Goal: Transaction & Acquisition: Book appointment/travel/reservation

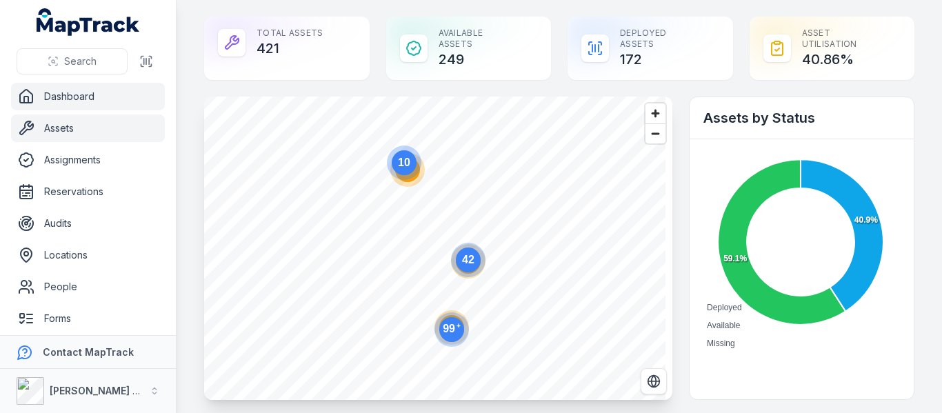
click at [63, 130] on link "Assets" at bounding box center [88, 129] width 154 height 28
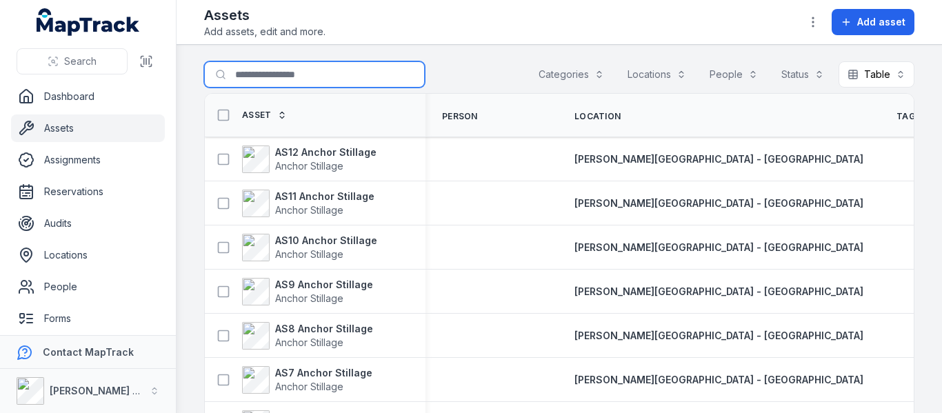
click at [266, 72] on input "Search for assets" at bounding box center [314, 74] width 221 height 26
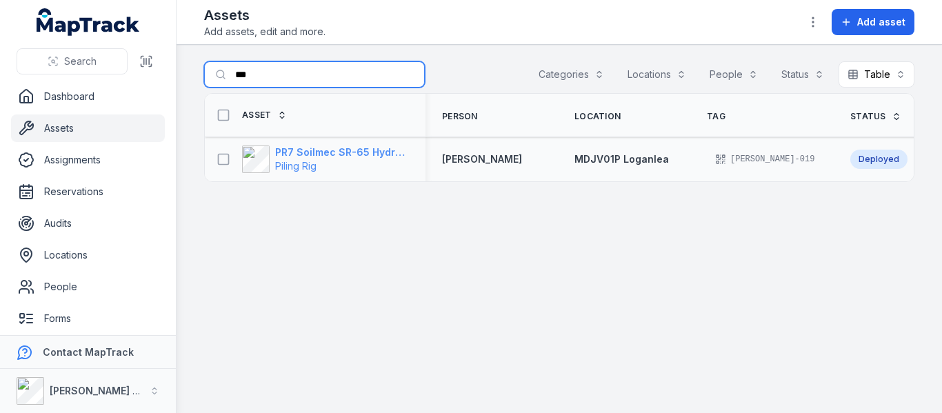
type input "***"
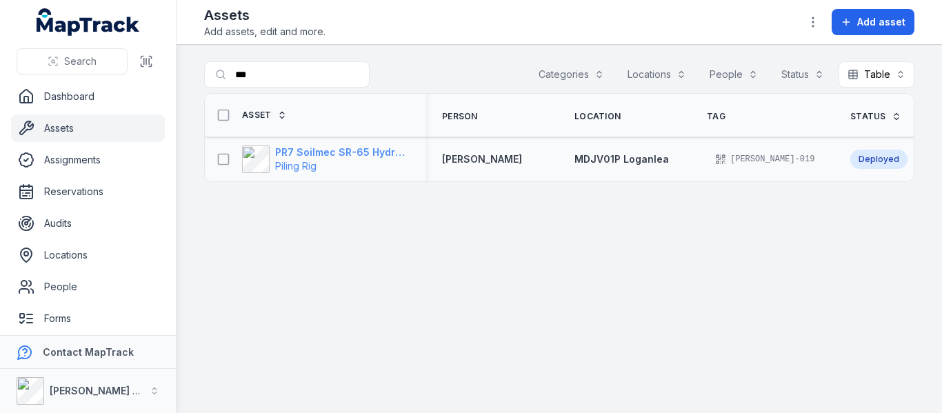
click at [290, 147] on strong "PR7 Soilmec SR-65 Hydraulic Rotary Rig" at bounding box center [342, 153] width 134 height 14
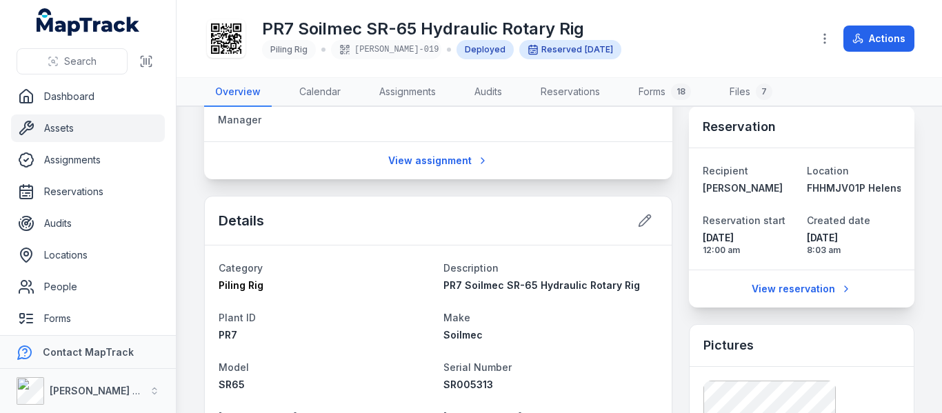
scroll to position [276, 0]
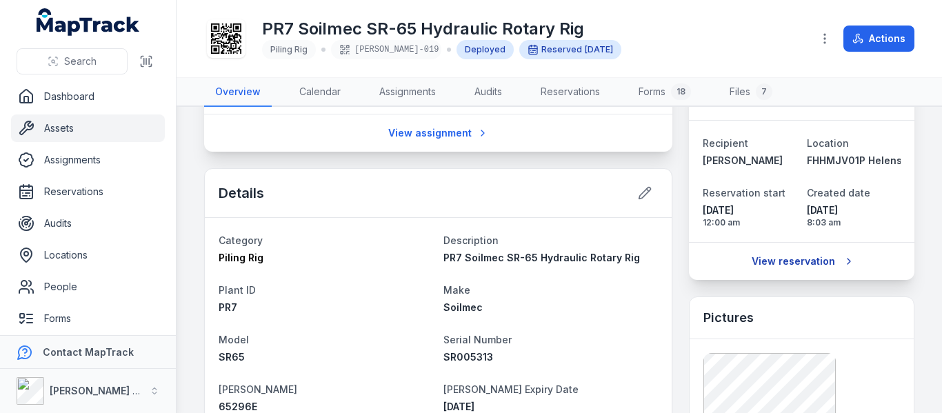
click at [773, 274] on link "View reservation" at bounding box center [802, 261] width 118 height 26
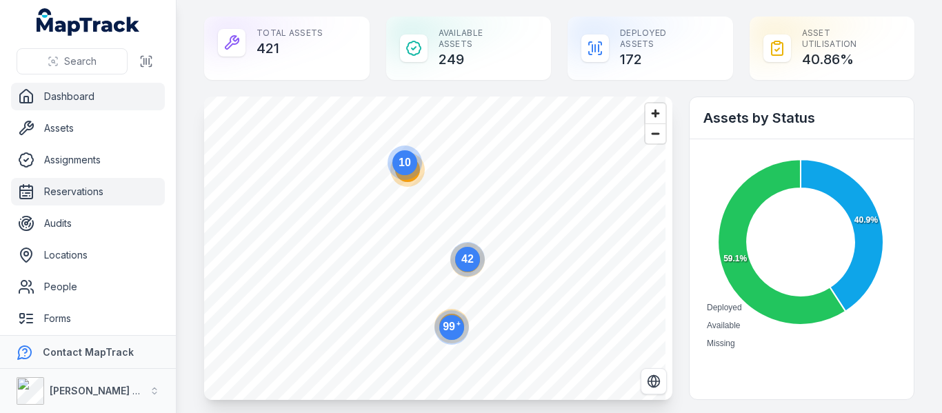
click at [111, 196] on link "Reservations" at bounding box center [88, 192] width 154 height 28
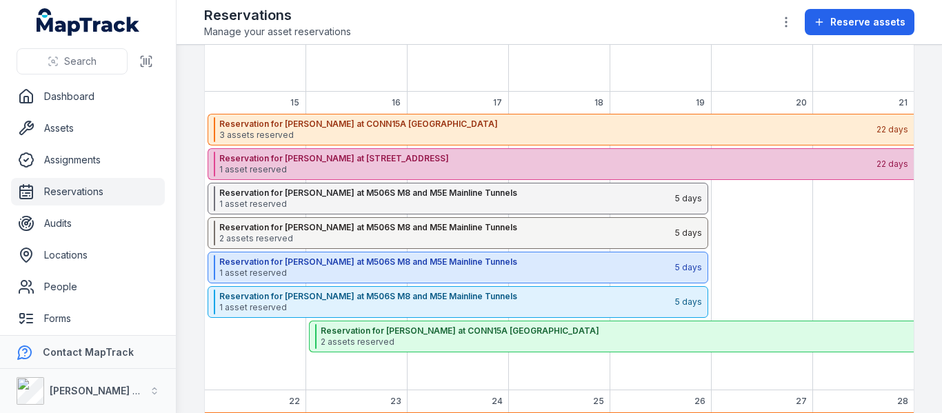
scroll to position [276, 0]
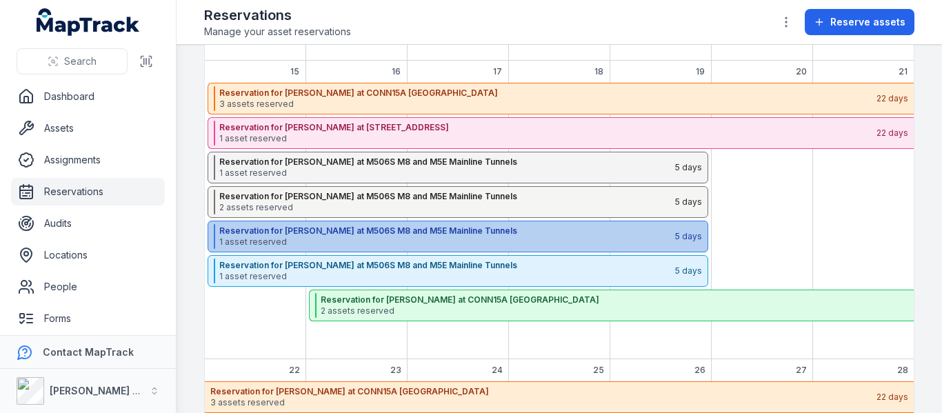
click at [330, 233] on strong "Reservation for Daniel Finkelstein at M506S M8 and M5E Mainline Tunnels" at bounding box center [446, 231] width 455 height 11
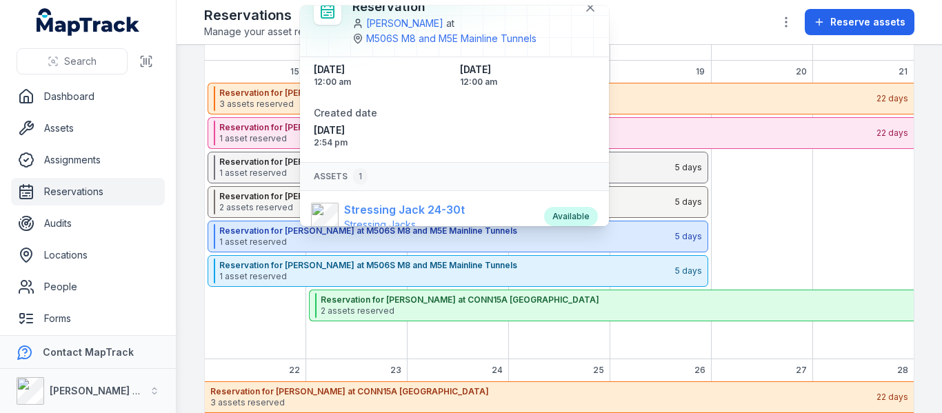
scroll to position [68, 0]
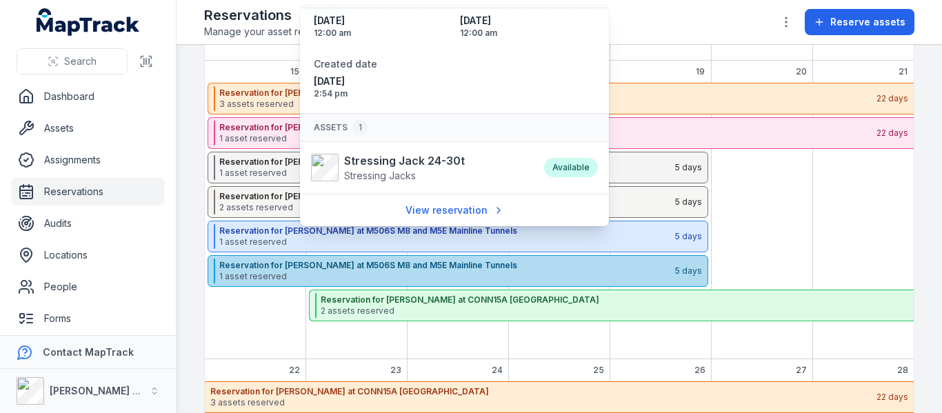
click at [346, 265] on strong "Reservation for Daniel Finkelstein at M506S M8 and M5E Mainline Tunnels" at bounding box center [446, 265] width 455 height 11
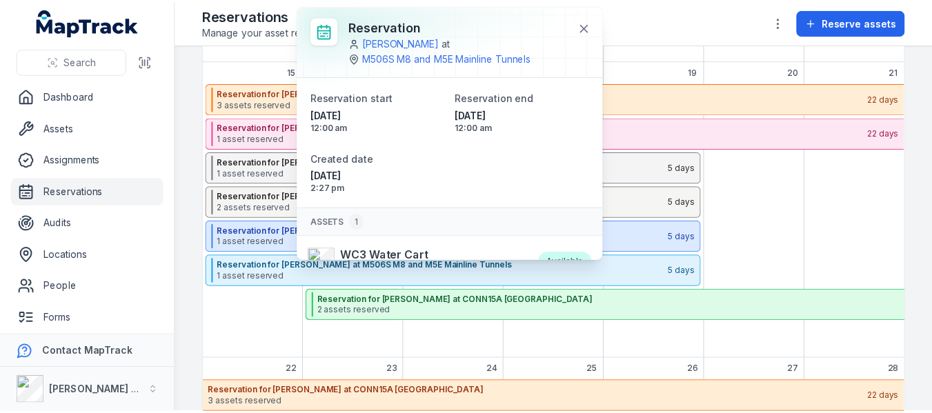
scroll to position [77, 0]
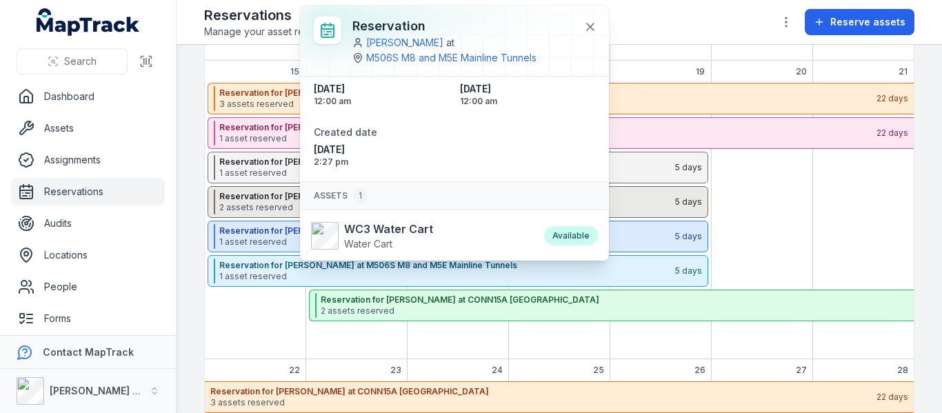
click at [260, 215] on div "Reservation for Daniel Finkelstein at M506S M8 and M5E Mainline Tunnels 2 asset…" at bounding box center [458, 202] width 501 height 32
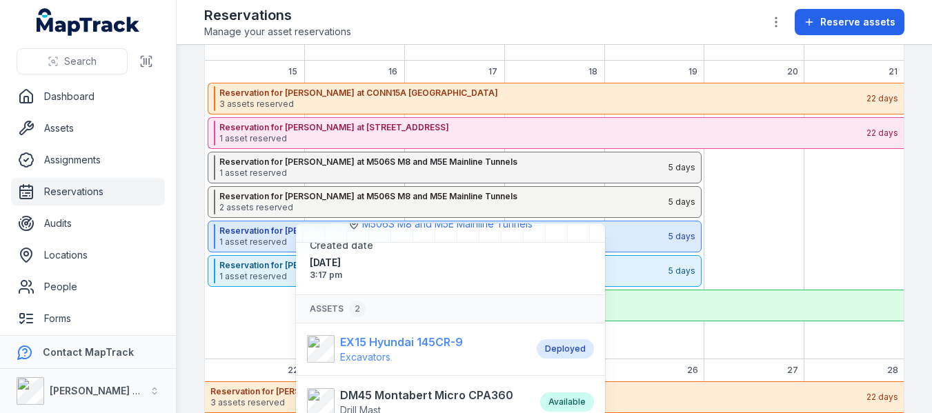
scroll to position [94, 0]
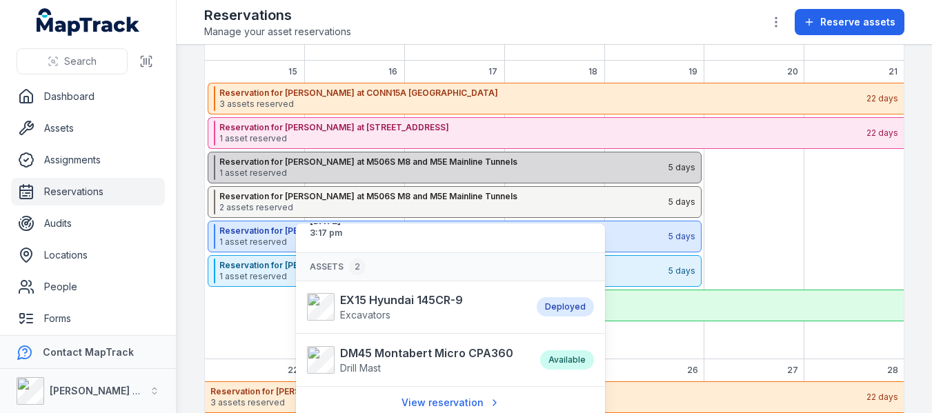
click at [314, 161] on strong "Reservation for Daniel Finkelstein at M506S M8 and M5E Mainline Tunnels" at bounding box center [443, 162] width 448 height 11
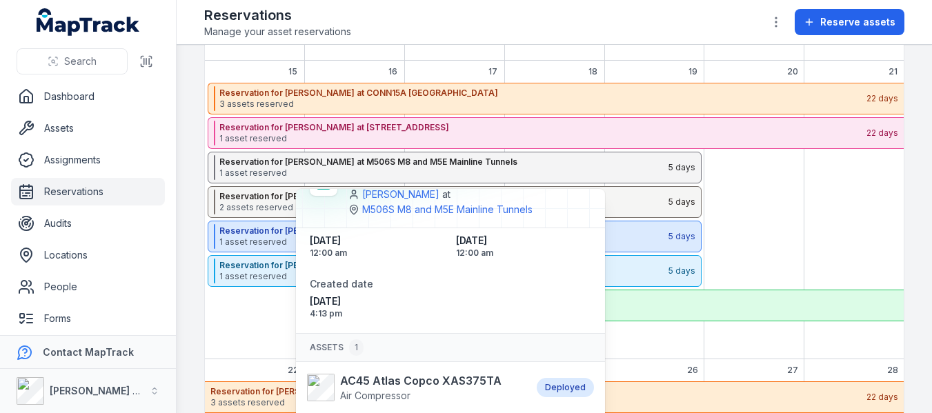
scroll to position [59, 0]
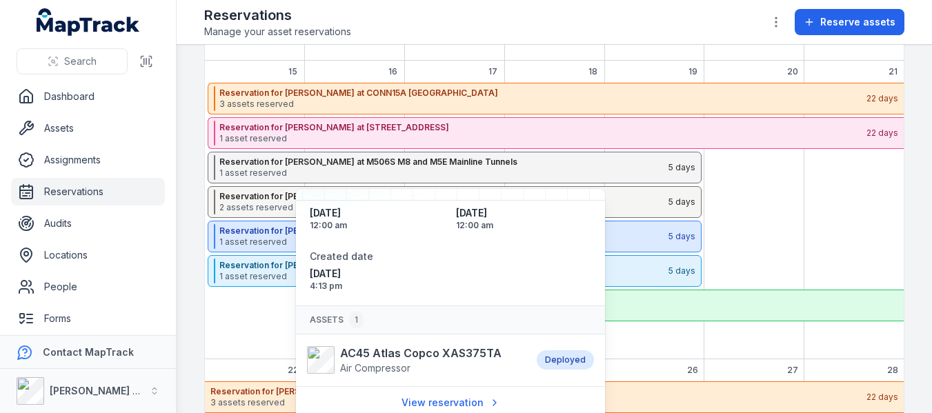
click at [762, 228] on div "September 2025" at bounding box center [754, 221] width 100 height 277
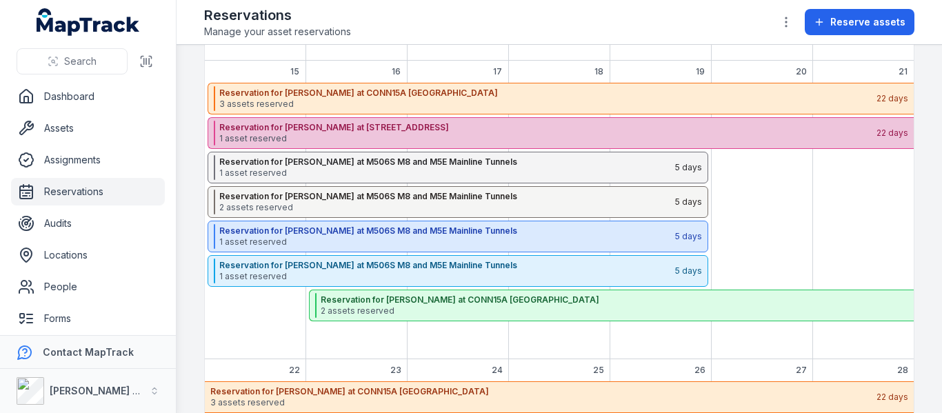
click at [336, 139] on span "1 asset reserved" at bounding box center [547, 138] width 656 height 11
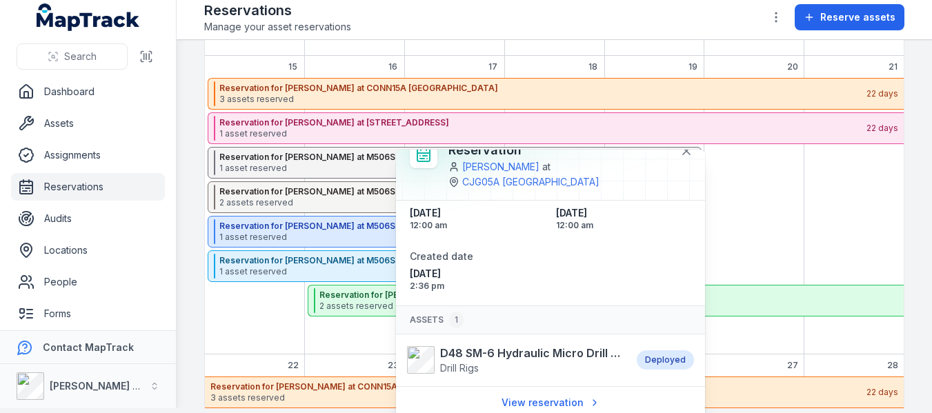
scroll to position [6, 0]
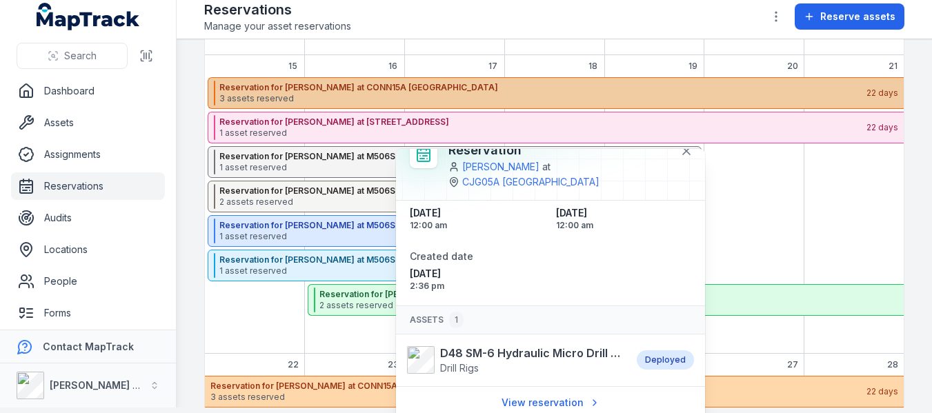
click at [368, 80] on div "Reservation for Shehre Yar Khan at CONN15A Bangor By-Pass 3 assets reserved 22 …" at bounding box center [556, 93] width 696 height 32
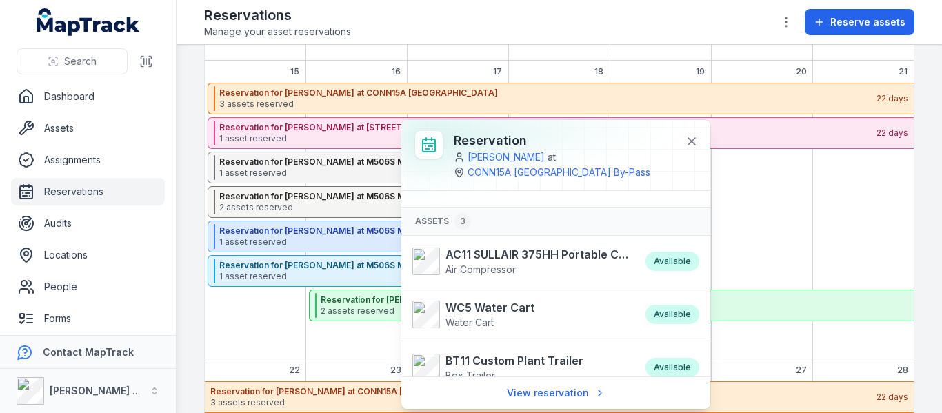
scroll to position [183, 0]
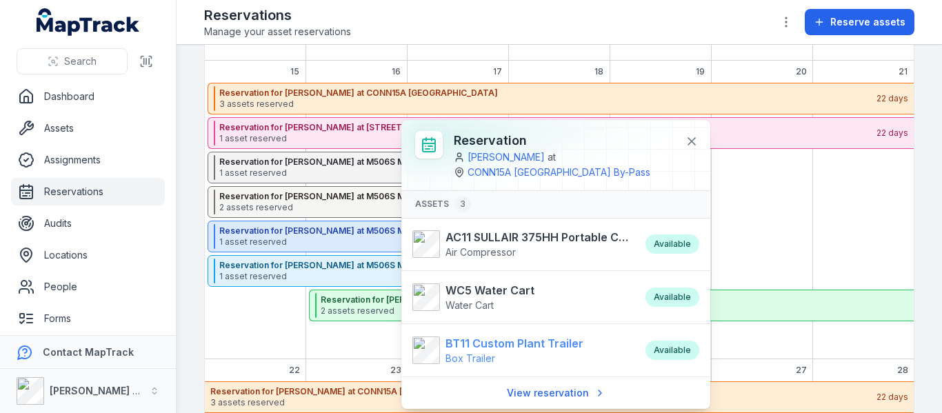
click at [511, 342] on strong "BT11 Custom Plant Trailer" at bounding box center [515, 343] width 138 height 17
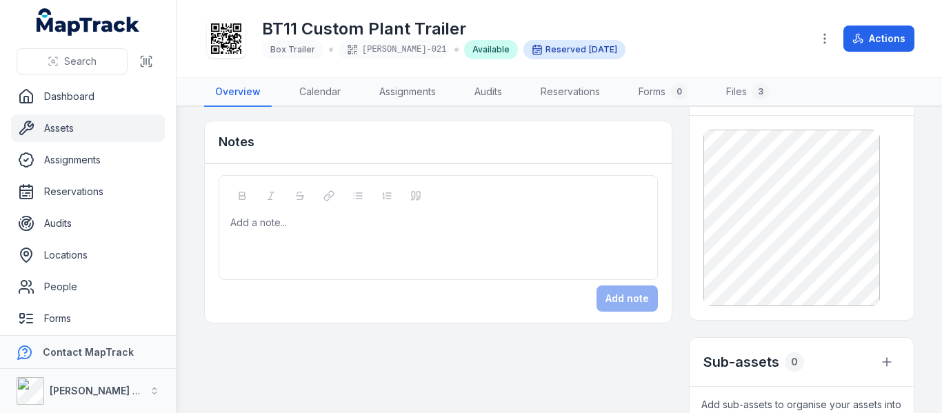
scroll to position [345, 0]
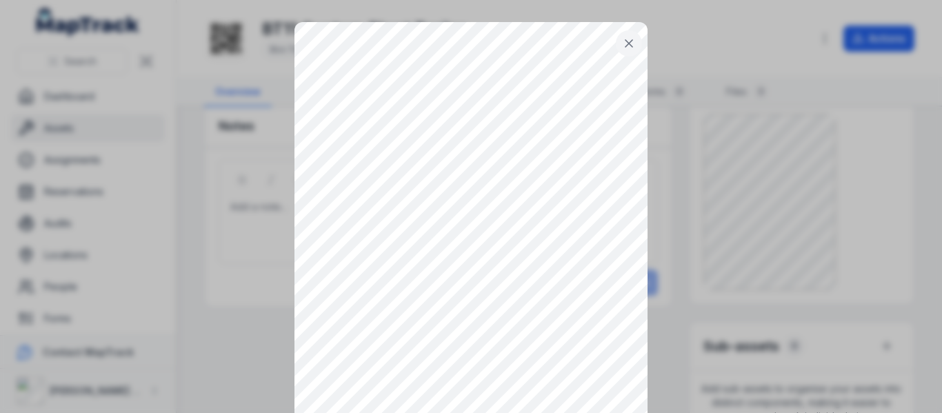
click at [617, 36] on button at bounding box center [629, 43] width 26 height 26
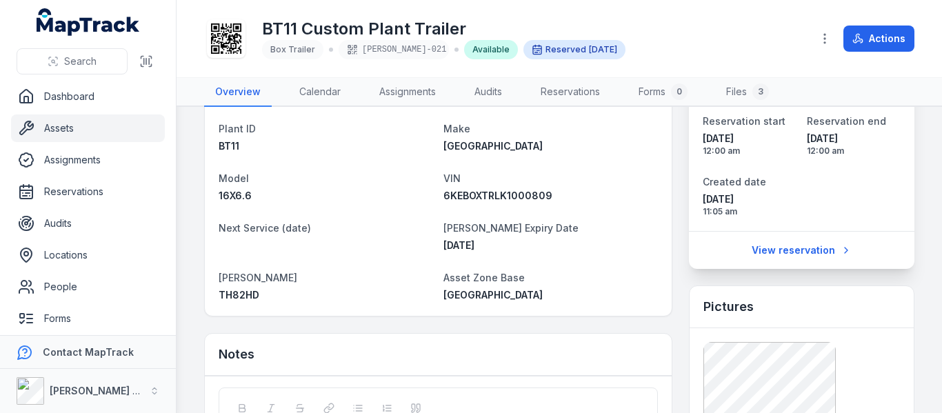
scroll to position [138, 0]
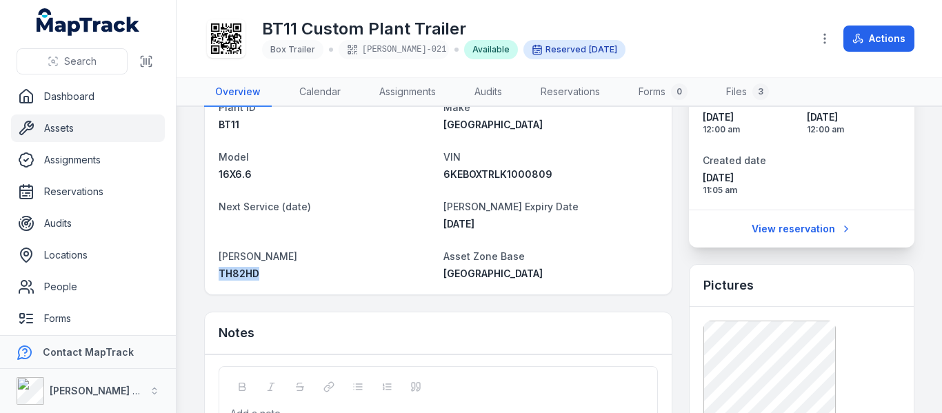
drag, startPoint x: 263, startPoint y: 273, endPoint x: 215, endPoint y: 268, distance: 48.5
click at [215, 268] on div "Category Box Trailer Description BT11 Custom Plant Trailer Plant ID BT11 Make S…" at bounding box center [438, 164] width 467 height 259
click at [287, 320] on div "Notes" at bounding box center [438, 333] width 467 height 42
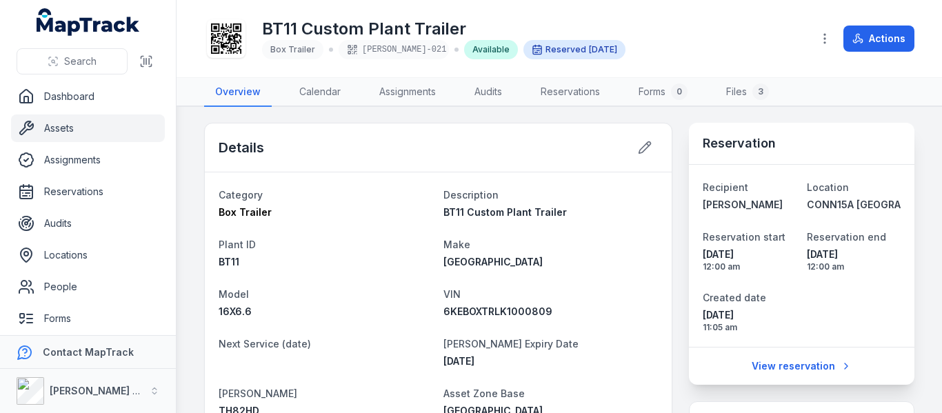
scroll to position [0, 0]
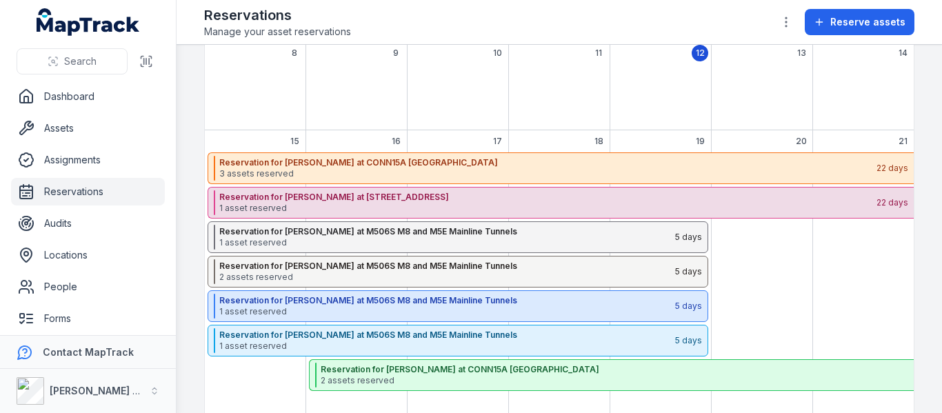
scroll to position [207, 0]
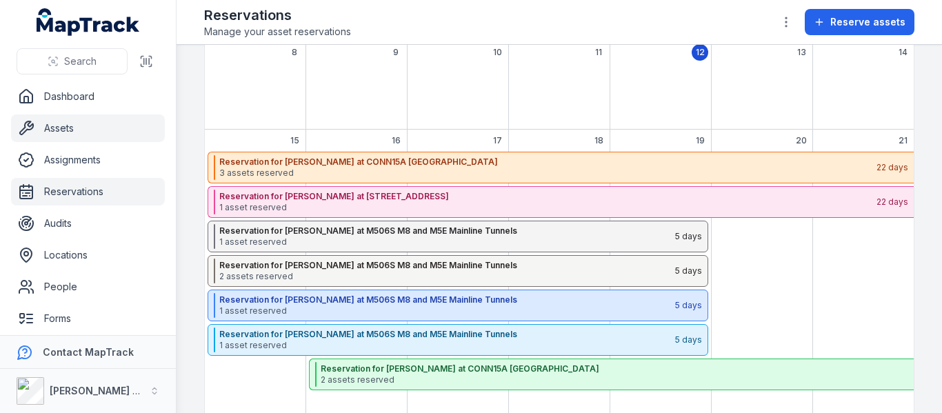
click at [46, 129] on link "Assets" at bounding box center [88, 129] width 154 height 28
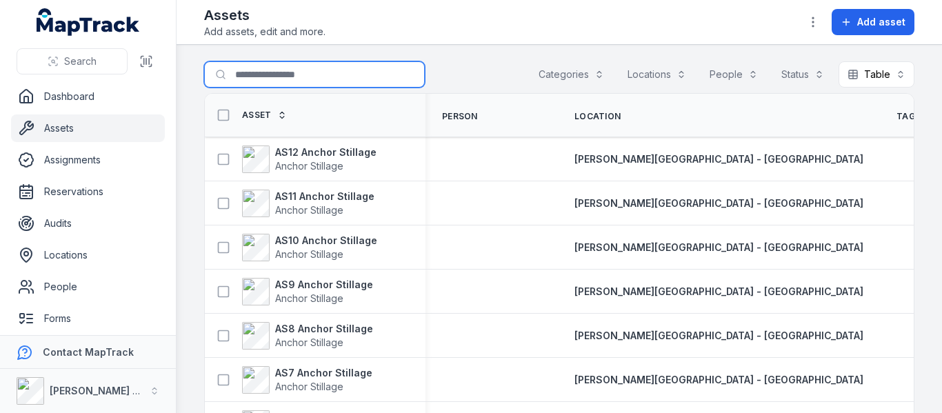
click at [346, 81] on input "Search for assets" at bounding box center [314, 74] width 221 height 26
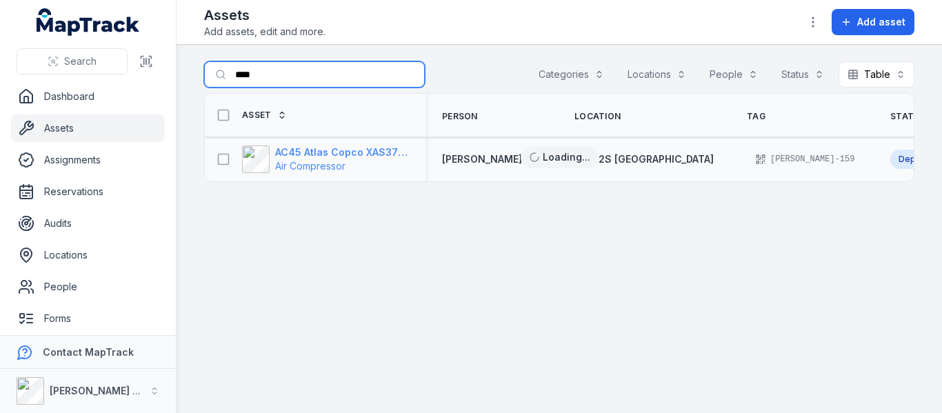
type input "****"
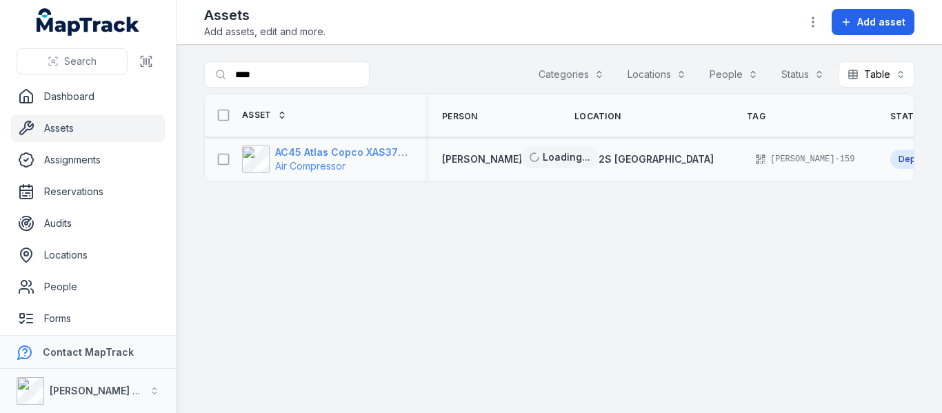
click at [379, 152] on strong "AC45 Atlas Copco XAS375TA" at bounding box center [342, 153] width 134 height 14
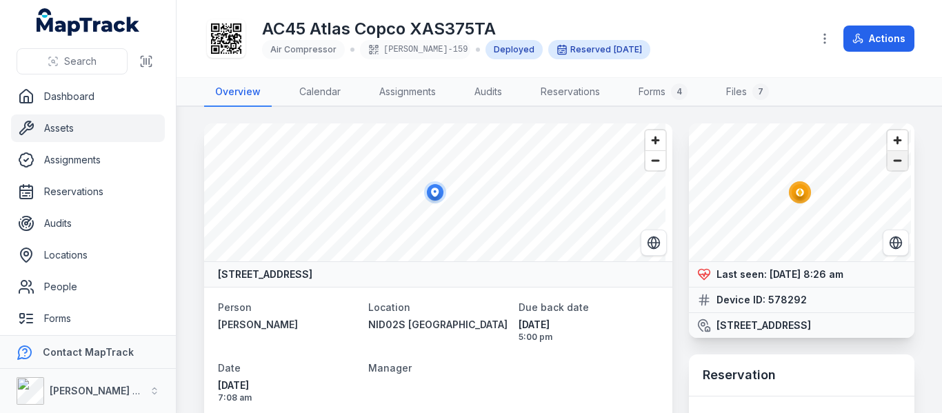
click at [888, 161] on span "Zoom out" at bounding box center [898, 160] width 20 height 19
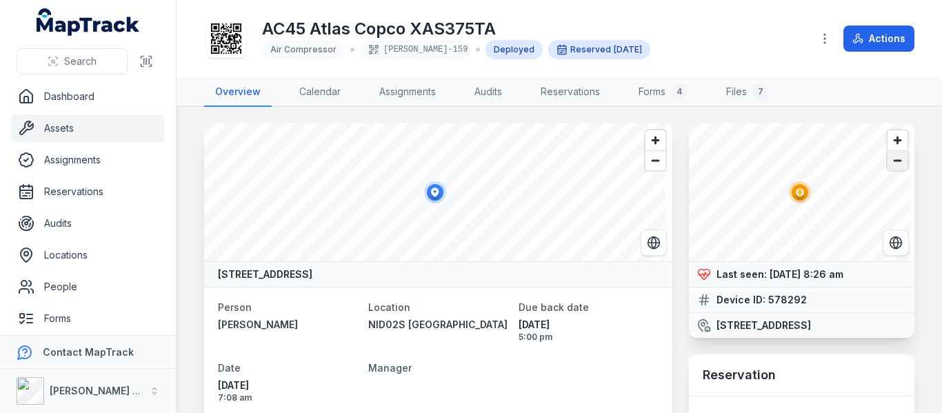
click at [888, 161] on span "Zoom out" at bounding box center [898, 160] width 20 height 19
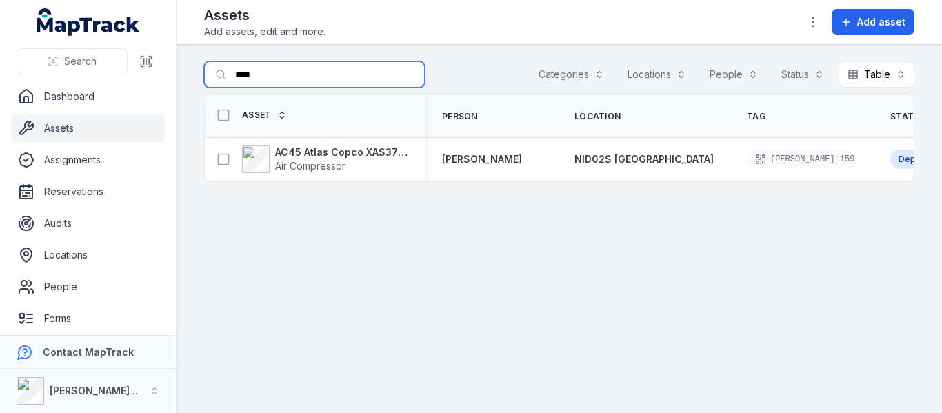
click at [270, 81] on input "****" at bounding box center [314, 74] width 221 height 26
type input "*"
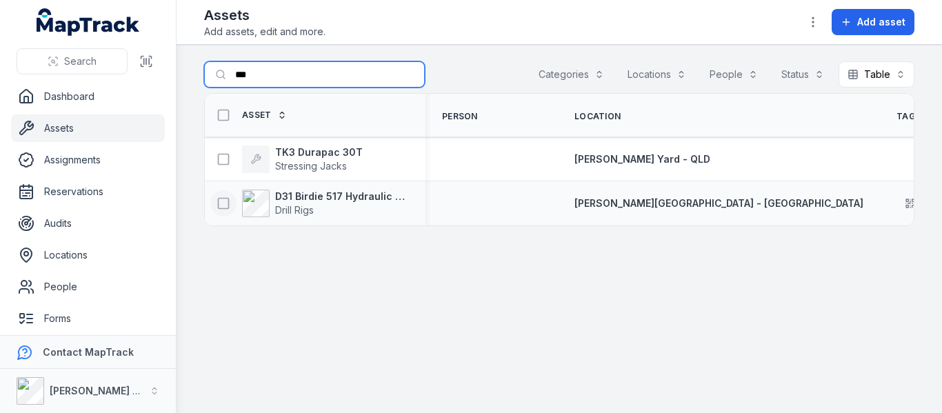
type input "***"
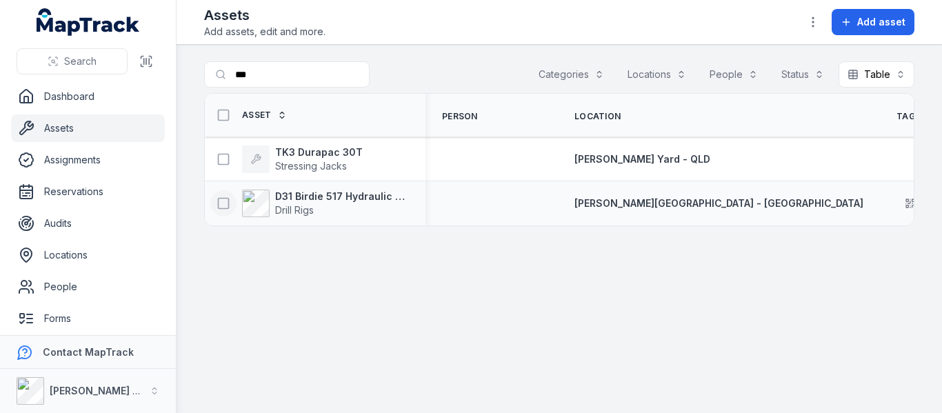
click at [215, 204] on button at bounding box center [223, 203] width 26 height 26
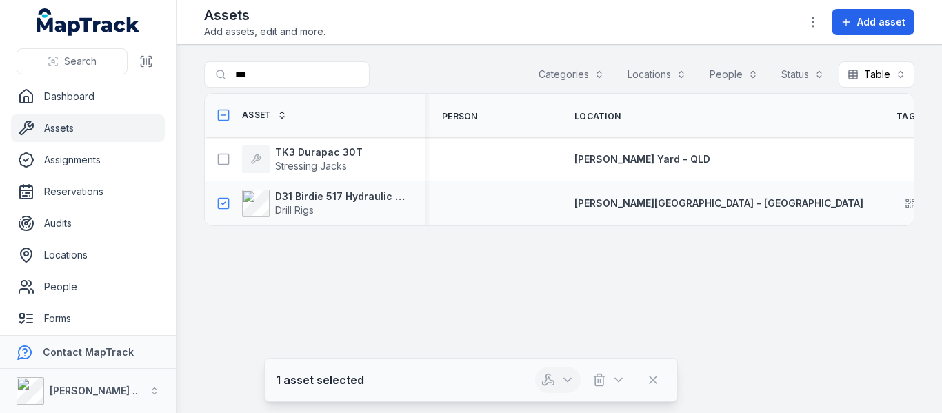
click at [558, 375] on button "button" at bounding box center [558, 380] width 46 height 26
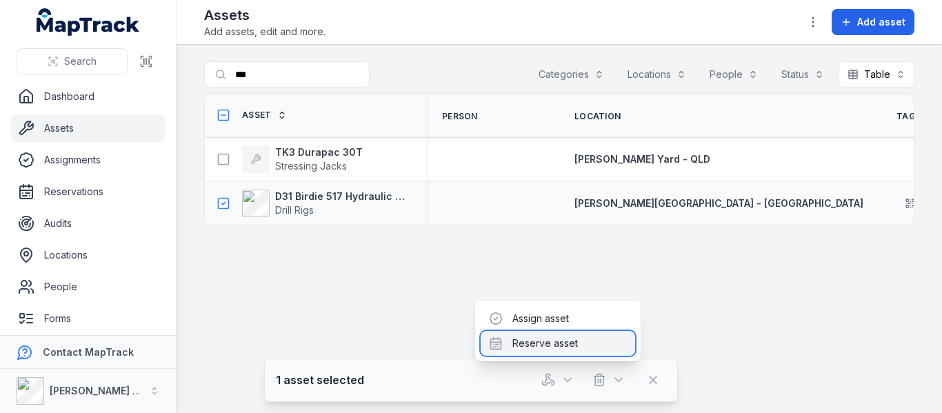
click at [552, 341] on div "Reserve asset" at bounding box center [558, 343] width 155 height 25
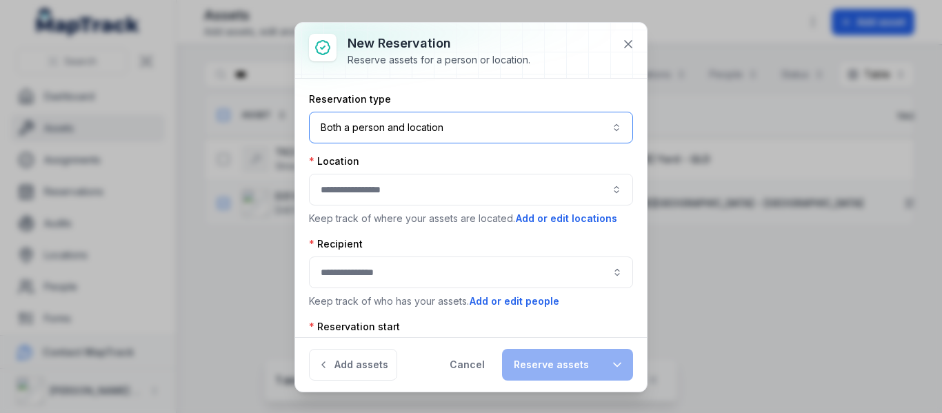
click at [515, 128] on button "Both a person and location ****" at bounding box center [471, 128] width 324 height 32
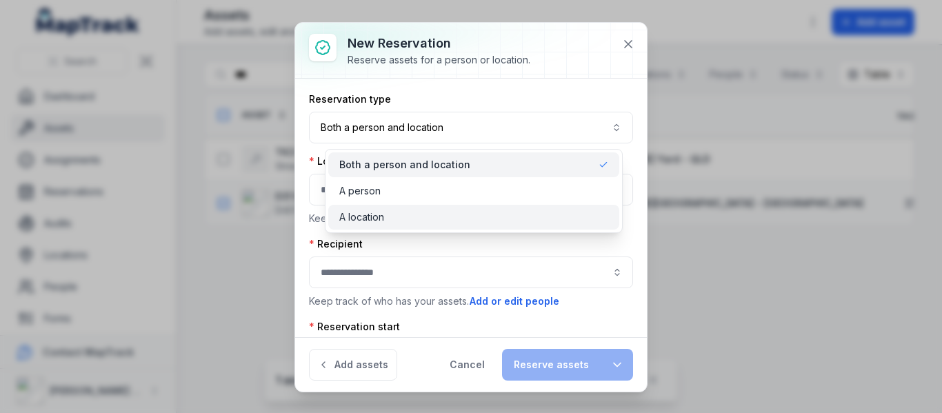
click at [502, 209] on div "A location" at bounding box center [473, 217] width 291 height 25
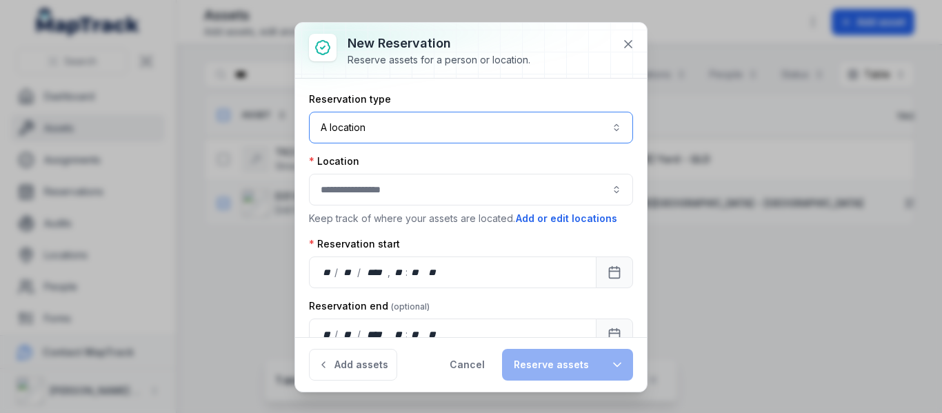
click at [488, 189] on button "button" at bounding box center [471, 190] width 324 height 32
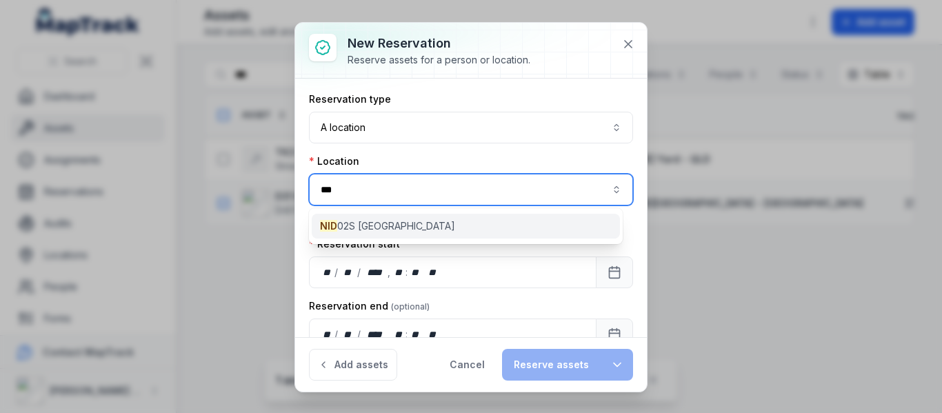
type input "***"
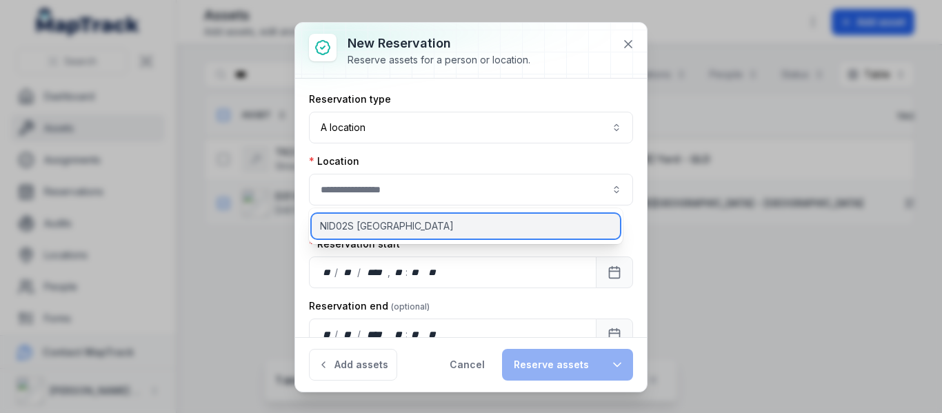
click at [454, 229] on div "NID02S [GEOGRAPHIC_DATA]" at bounding box center [466, 226] width 308 height 25
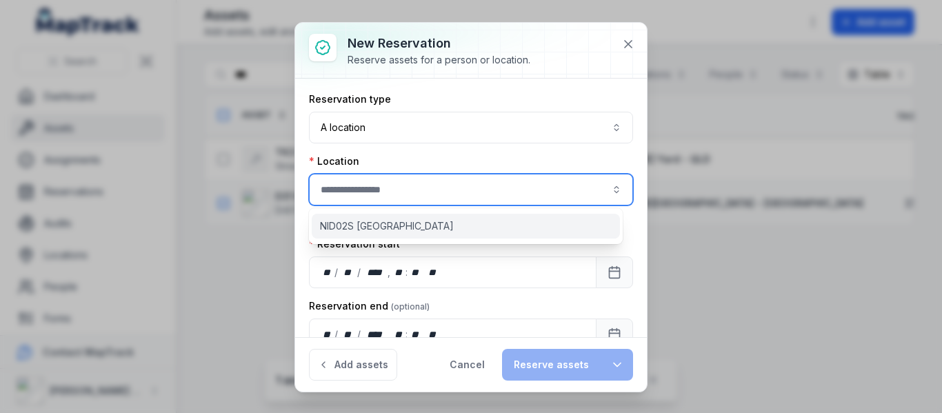
type input "**********"
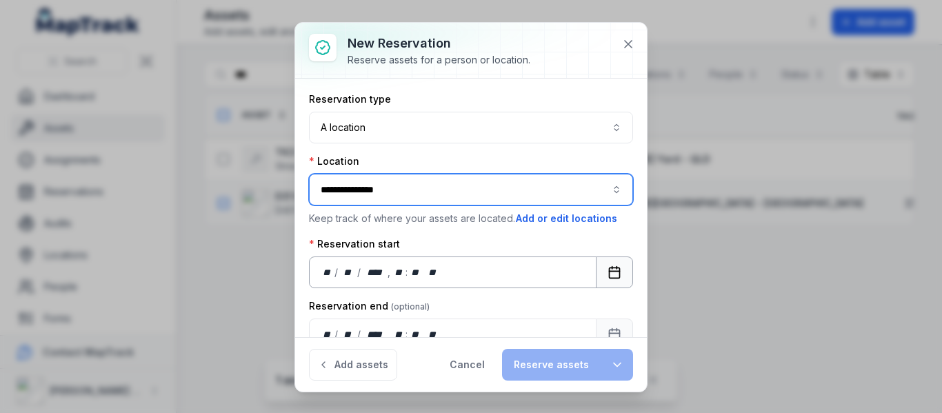
scroll to position [55, 0]
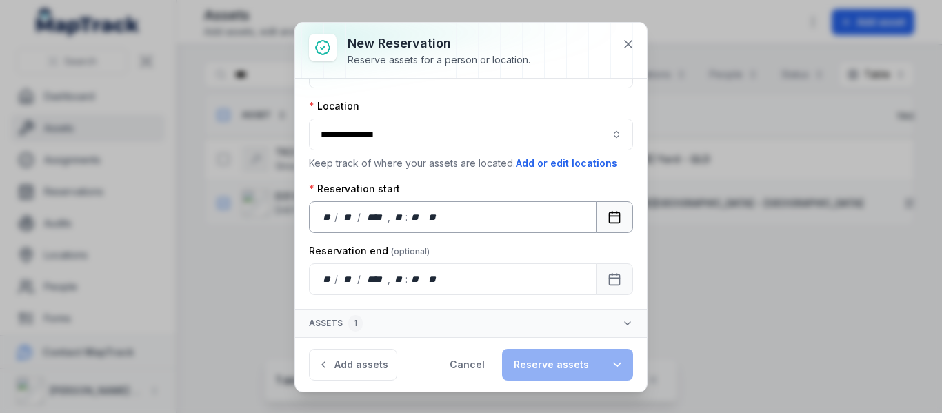
click at [613, 224] on button "Calendar" at bounding box center [614, 217] width 37 height 32
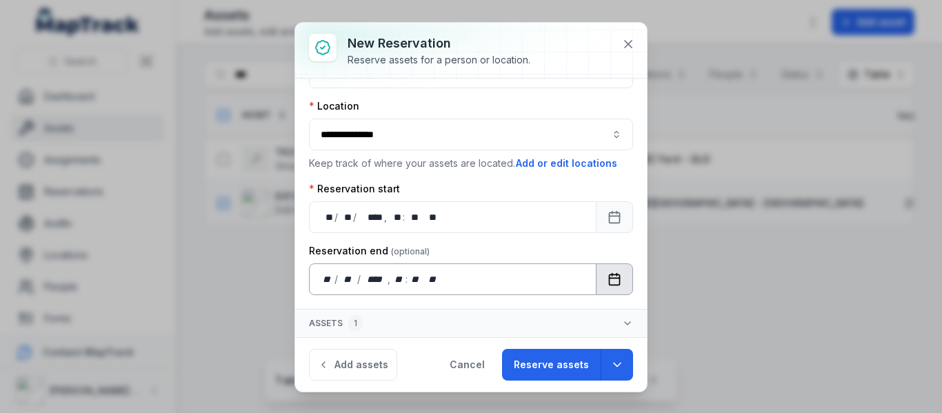
click at [613, 284] on button "Calendar" at bounding box center [614, 280] width 37 height 32
click at [578, 371] on button "Reserve assets" at bounding box center [551, 365] width 99 height 32
